Goal: Task Accomplishment & Management: Manage account settings

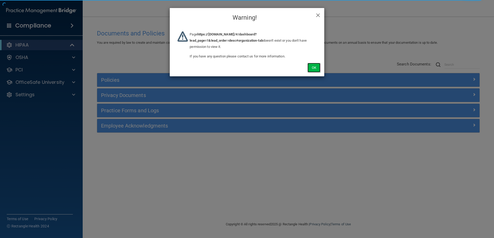
click at [315, 67] on button "Ok" at bounding box center [314, 68] width 13 height 10
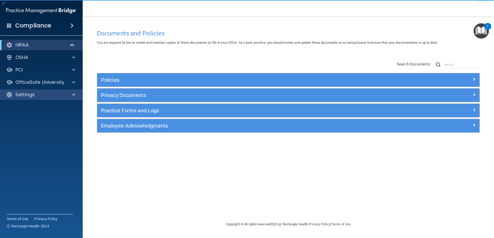
click at [42, 98] on div "Settings" at bounding box center [41, 94] width 83 height 10
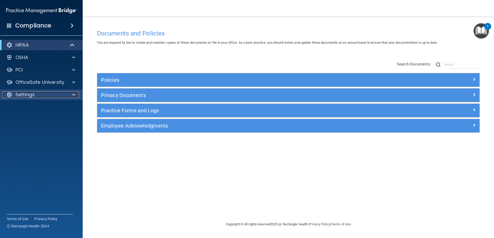
click at [37, 94] on div "Settings" at bounding box center [34, 95] width 64 height 6
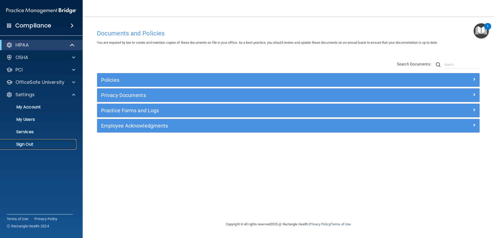
click at [27, 146] on p "Sign Out" at bounding box center [38, 144] width 71 height 5
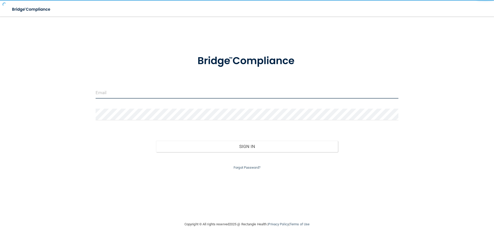
type input "[EMAIL_ADDRESS][DOMAIN_NAME]"
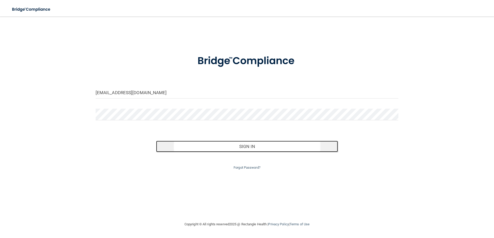
click at [233, 147] on button "Sign In" at bounding box center [247, 146] width 182 height 11
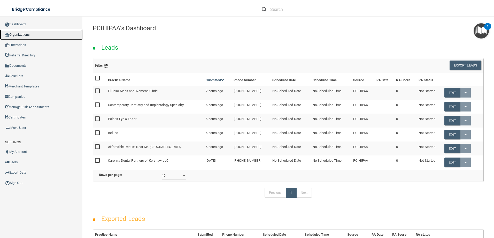
click at [30, 36] on link "Organizations" at bounding box center [41, 34] width 83 height 10
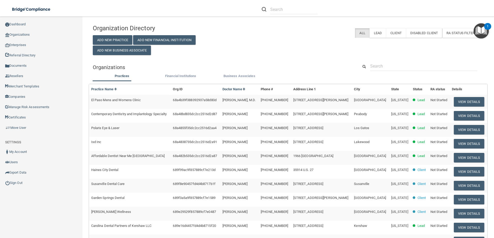
drag, startPoint x: 406, startPoint y: 58, endPoint x: 402, endPoint y: 61, distance: 5.1
click at [403, 60] on div "Organization Directory Add New Practice Add New Financial Institution Add New B…" at bounding box center [288, 171] width 391 height 298
click at [401, 63] on input "text" at bounding box center [423, 66] width 107 height 10
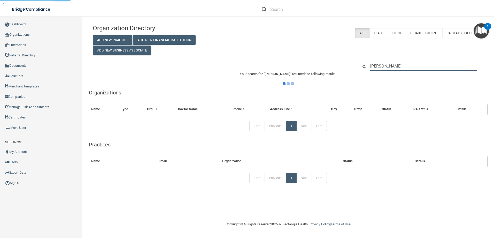
type input "adam test"
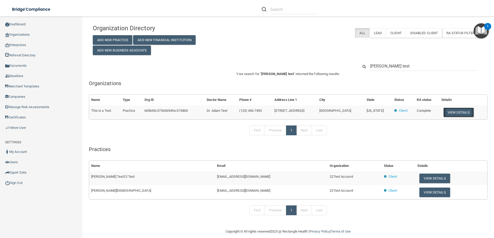
click at [451, 112] on button "View Details" at bounding box center [459, 113] width 31 height 10
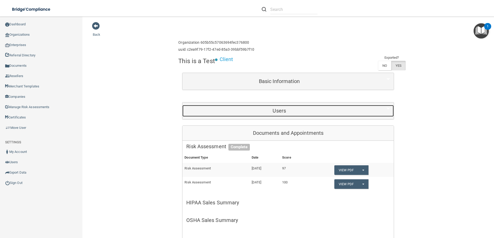
click at [307, 107] on div "Users" at bounding box center [279, 111] width 194 height 12
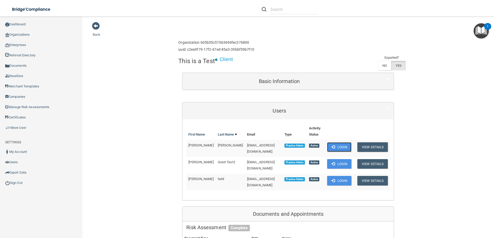
click at [335, 147] on button "Login" at bounding box center [339, 147] width 25 height 10
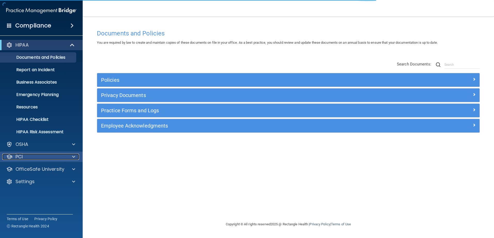
click at [52, 157] on div "PCI" at bounding box center [34, 157] width 64 height 6
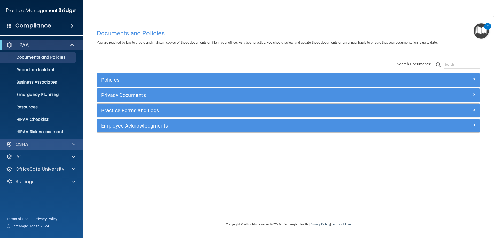
click at [38, 148] on div "OSHA" at bounding box center [41, 144] width 83 height 10
click at [39, 143] on div "OSHA" at bounding box center [34, 144] width 64 height 6
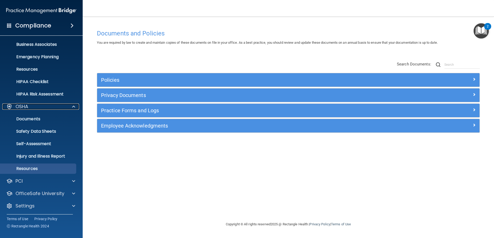
scroll to position [39, 0]
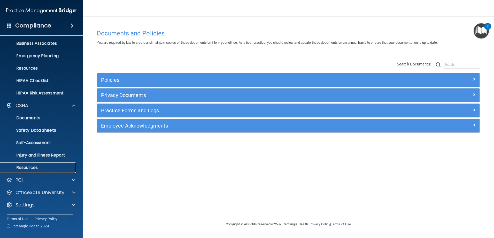
click at [30, 169] on p "Resources" at bounding box center [38, 167] width 71 height 5
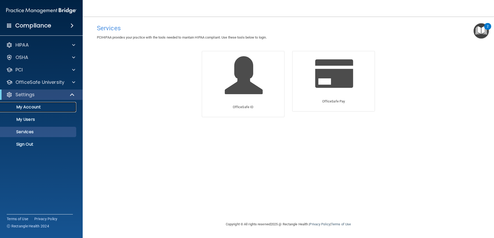
click at [34, 109] on p "My Account" at bounding box center [38, 106] width 71 height 5
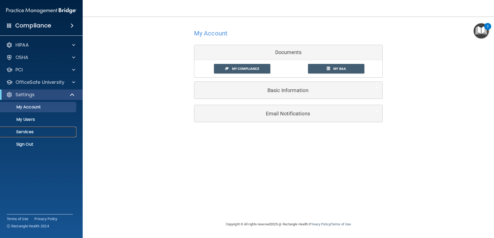
click at [34, 129] on p "Services" at bounding box center [38, 131] width 71 height 5
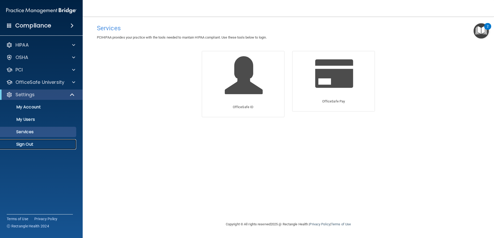
click at [31, 143] on p "Sign Out" at bounding box center [38, 144] width 71 height 5
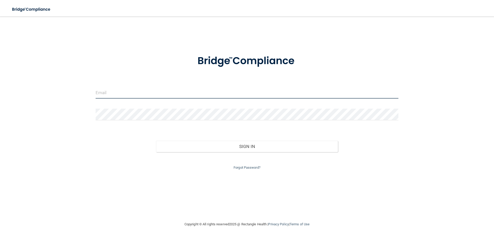
type input "[EMAIL_ADDRESS][DOMAIN_NAME]"
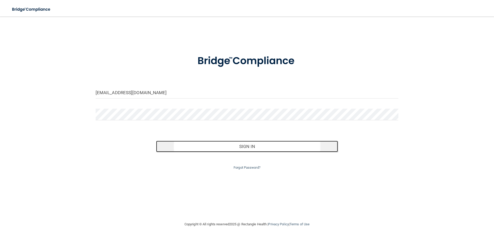
click at [223, 144] on button "Sign In" at bounding box center [247, 146] width 182 height 11
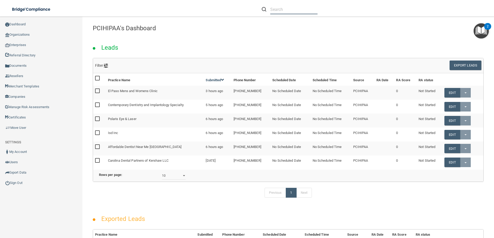
click at [270, 7] on input "text" at bounding box center [293, 10] width 47 height 10
click at [328, 4] on div at bounding box center [350, 9] width 192 height 19
click at [272, 10] on input "text" at bounding box center [293, 10] width 47 height 10
drag, startPoint x: 90, startPoint y: 35, endPoint x: 147, endPoint y: 36, distance: 56.1
click at [147, 36] on div "Leads" at bounding box center [288, 46] width 399 height 24
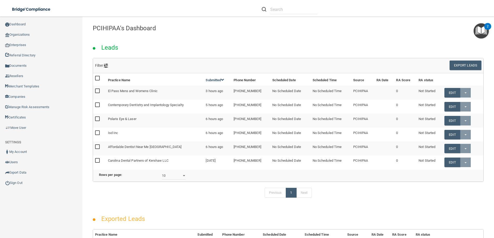
click at [147, 36] on div "Leads" at bounding box center [288, 46] width 399 height 24
drag, startPoint x: 91, startPoint y: 34, endPoint x: 207, endPoint y: 38, distance: 116.4
click at [207, 38] on div "PCIHIPAA's Dashboard Leads Filter Source Available Sources 2018 2020compliancec…" at bounding box center [288, 222] width 391 height 400
click at [209, 37] on div "Leads" at bounding box center [288, 46] width 399 height 24
drag, startPoint x: 91, startPoint y: 34, endPoint x: 224, endPoint y: 43, distance: 133.2
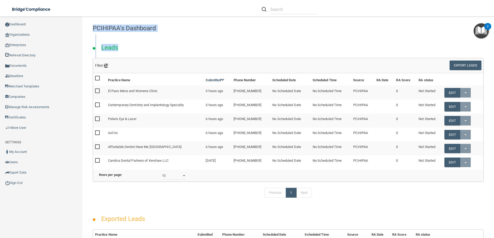
click at [224, 43] on div "PCIHIPAA's Dashboard Leads Filter Source Available Sources 2018 2020compliancec…" at bounding box center [288, 222] width 391 height 400
drag, startPoint x: 224, startPoint y: 43, endPoint x: 252, endPoint y: 33, distance: 30.2
click at [247, 34] on div "Leads" at bounding box center [288, 46] width 399 height 24
drag, startPoint x: 95, startPoint y: 34, endPoint x: 146, endPoint y: 37, distance: 50.5
click at [146, 37] on div "PCIHIPAA's Dashboard Leads Filter Source Available Sources 2018 2020compliancec…" at bounding box center [288, 222] width 391 height 400
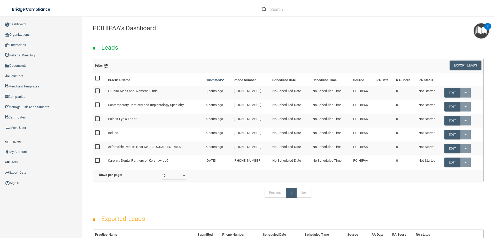
drag, startPoint x: 146, startPoint y: 37, endPoint x: 141, endPoint y: 36, distance: 4.8
click at [141, 36] on div "Leads" at bounding box center [288, 46] width 399 height 24
drag, startPoint x: 91, startPoint y: 26, endPoint x: 182, endPoint y: 37, distance: 91.9
click at [182, 37] on div "PCIHIPAA's Dashboard Leads Filter Source Available Sources 2018 2020compliancec…" at bounding box center [288, 222] width 391 height 400
drag, startPoint x: 182, startPoint y: 37, endPoint x: 179, endPoint y: 36, distance: 3.6
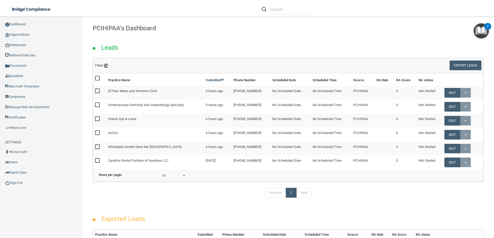
click at [179, 36] on div "Leads" at bounding box center [288, 46] width 399 height 24
drag, startPoint x: 94, startPoint y: 26, endPoint x: 179, endPoint y: 39, distance: 85.8
click at [179, 39] on div "PCIHIPAA's Dashboard Leads Filter Source Available Sources 2018 2020compliancec…" at bounding box center [288, 222] width 391 height 400
drag, startPoint x: 179, startPoint y: 39, endPoint x: 176, endPoint y: 41, distance: 4.0
click at [176, 42] on div "Leads" at bounding box center [288, 46] width 399 height 24
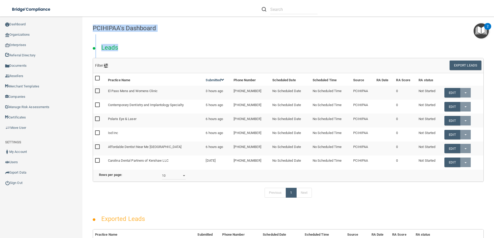
drag, startPoint x: 89, startPoint y: 28, endPoint x: 179, endPoint y: 41, distance: 90.6
click at [179, 41] on div "PCIHIPAA's Dashboard Leads Filter Source Available Sources 2018 2020compliancec…" at bounding box center [288, 222] width 391 height 400
drag, startPoint x: 179, startPoint y: 41, endPoint x: 133, endPoint y: 40, distance: 45.8
click at [150, 39] on div "Leads" at bounding box center [288, 46] width 399 height 24
drag, startPoint x: 88, startPoint y: 29, endPoint x: 159, endPoint y: 42, distance: 72.7
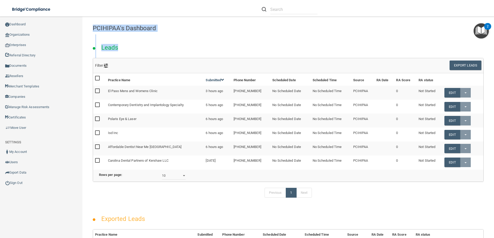
click at [159, 42] on main "PCIHIPAA's Dashboard Leads Filter Source Available Sources 2018 2020compliancec…" at bounding box center [288, 127] width 412 height 221
click at [159, 41] on div "Leads" at bounding box center [288, 46] width 399 height 24
click at [92, 27] on div "PCIHIPAA's Dashboard" at bounding box center [288, 28] width 399 height 13
drag, startPoint x: 98, startPoint y: 35, endPoint x: 94, endPoint y: 35, distance: 4.9
click at [98, 35] on div "Leads" at bounding box center [288, 46] width 399 height 24
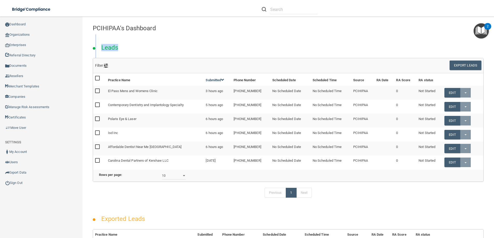
drag, startPoint x: 92, startPoint y: 35, endPoint x: 134, endPoint y: 36, distance: 42.2
click at [134, 36] on div "Leads" at bounding box center [288, 46] width 399 height 24
drag, startPoint x: 134, startPoint y: 36, endPoint x: 185, endPoint y: 35, distance: 51.5
click at [185, 36] on div "Leads" at bounding box center [288, 46] width 399 height 24
drag, startPoint x: 95, startPoint y: 35, endPoint x: 96, endPoint y: 39, distance: 4.2
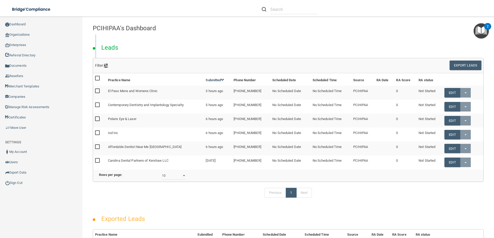
click at [101, 45] on div "Leads" at bounding box center [288, 46] width 399 height 24
click at [93, 35] on div "Leads" at bounding box center [288, 46] width 399 height 24
drag, startPoint x: 93, startPoint y: 28, endPoint x: 177, endPoint y: 29, distance: 84.5
click at [177, 29] on h4 "PCIHIPAA's Dashboard" at bounding box center [288, 28] width 391 height 7
drag, startPoint x: 177, startPoint y: 29, endPoint x: 133, endPoint y: 32, distance: 44.0
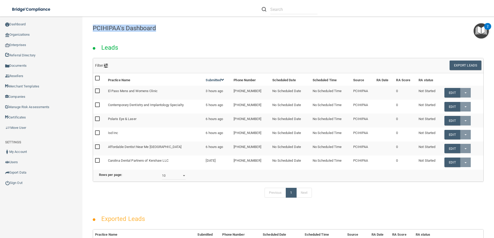
click at [134, 32] on h4 "PCIHIPAA's Dashboard" at bounding box center [288, 28] width 391 height 7
drag, startPoint x: 92, startPoint y: 38, endPoint x: 154, endPoint y: 40, distance: 62.3
click at [154, 40] on div "Leads" at bounding box center [288, 46] width 399 height 24
drag, startPoint x: 154, startPoint y: 40, endPoint x: 163, endPoint y: 51, distance: 13.6
click at [163, 51] on div "Leads" at bounding box center [288, 46] width 399 height 24
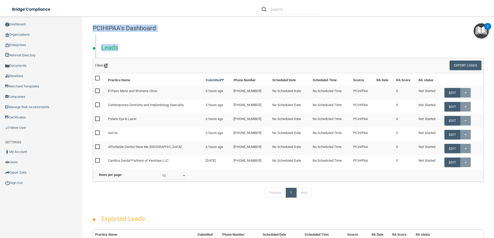
drag, startPoint x: 91, startPoint y: 28, endPoint x: 234, endPoint y: 35, distance: 143.4
click at [234, 35] on div "PCIHIPAA's Dashboard Leads Filter Source Available Sources 2018 2020compliancec…" at bounding box center [288, 222] width 391 height 400
drag, startPoint x: 234, startPoint y: 35, endPoint x: 182, endPoint y: 32, distance: 52.6
click at [187, 35] on div "Leads" at bounding box center [288, 46] width 399 height 24
drag, startPoint x: 266, startPoint y: 38, endPoint x: 242, endPoint y: 41, distance: 23.9
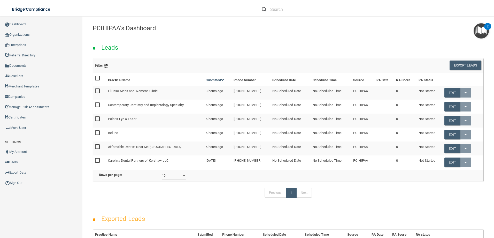
click at [265, 38] on div "Leads" at bounding box center [288, 46] width 399 height 24
drag, startPoint x: 89, startPoint y: 28, endPoint x: 196, endPoint y: 40, distance: 107.6
click at [196, 40] on div "PCIHIPAA's Dashboard Leads Filter Source Available Sources 2018 2020compliancec…" at bounding box center [288, 222] width 391 height 400
drag, startPoint x: 196, startPoint y: 40, endPoint x: 189, endPoint y: 36, distance: 7.4
click at [191, 37] on div "Leads" at bounding box center [288, 46] width 399 height 24
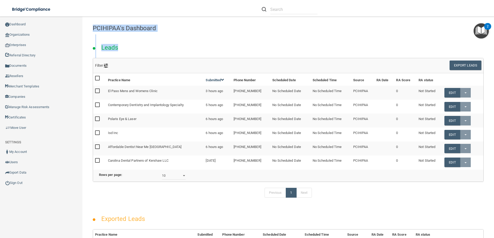
drag, startPoint x: 93, startPoint y: 26, endPoint x: 228, endPoint y: 55, distance: 138.4
click at [228, 55] on div "PCIHIPAA's Dashboard Leads Filter Source Available Sources 2018 2020compliancec…" at bounding box center [288, 222] width 391 height 400
drag, startPoint x: 228, startPoint y: 55, endPoint x: 210, endPoint y: 50, distance: 18.3
click at [210, 50] on div "Leads" at bounding box center [288, 46] width 399 height 24
drag, startPoint x: 87, startPoint y: 27, endPoint x: 125, endPoint y: 48, distance: 42.7
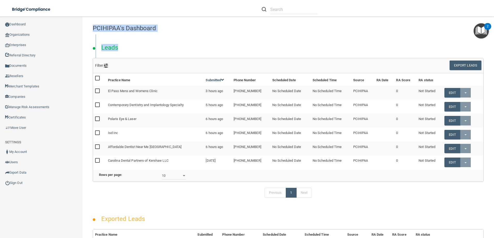
click at [165, 48] on main "PCIHIPAA's Dashboard Leads Filter Source Available Sources 2018 2020compliancec…" at bounding box center [288, 127] width 412 height 221
click at [125, 48] on div "Leads" at bounding box center [288, 46] width 399 height 24
drag, startPoint x: 92, startPoint y: 27, endPoint x: 163, endPoint y: 48, distance: 74.6
click at [163, 48] on div "PCIHIPAA's Dashboard Leads Filter Source Available Sources 2018 2020compliancec…" at bounding box center [288, 222] width 391 height 400
drag, startPoint x: 163, startPoint y: 48, endPoint x: 154, endPoint y: 42, distance: 11.2
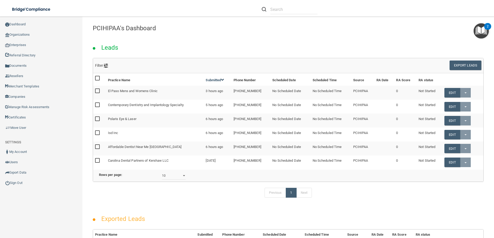
click at [154, 42] on div "Leads" at bounding box center [288, 46] width 399 height 24
drag, startPoint x: 203, startPoint y: 22, endPoint x: 149, endPoint y: 29, distance: 54.8
click at [234, 29] on div "PCIHIPAA's Dashboard" at bounding box center [288, 28] width 399 height 13
drag, startPoint x: 91, startPoint y: 32, endPoint x: 112, endPoint y: 33, distance: 21.5
click at [112, 33] on div "PCIHIPAA's Dashboard" at bounding box center [288, 28] width 399 height 13
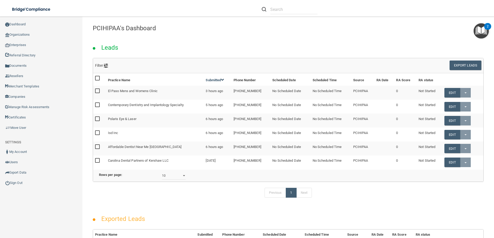
click at [228, 34] on div "PCIHIPAA's Dashboard Leads Filter Source Available Sources 2018 2020compliancec…" at bounding box center [288, 222] width 391 height 400
drag, startPoint x: 228, startPoint y: 34, endPoint x: 363, endPoint y: 44, distance: 135.3
click at [363, 44] on div "Leads" at bounding box center [288, 46] width 399 height 24
